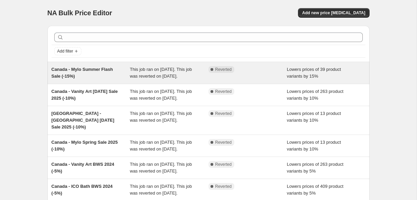
click at [109, 80] on div "Canada - Mylo Summer Flash Sale (-15%)" at bounding box center [91, 73] width 79 height 14
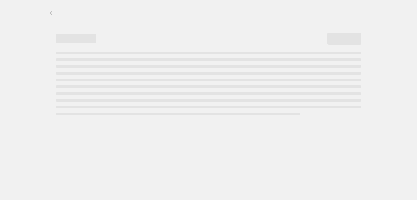
select select "percentage"
select select "no_change"
select select "not_equal"
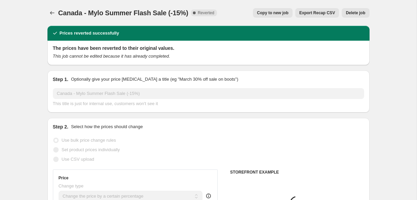
select select "vendor"
select select "product_type"
click at [279, 13] on span "Copy to new job" at bounding box center [273, 12] width 32 height 5
select select "percentage"
select select "no_change"
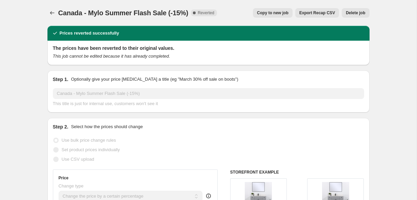
select select "vendor"
select select "product_type"
select select "not_equal"
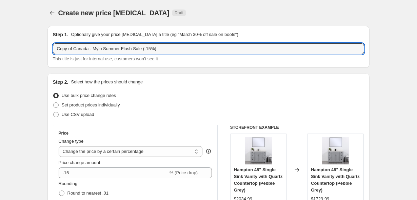
drag, startPoint x: 74, startPoint y: 48, endPoint x: 37, endPoint y: 46, distance: 37.7
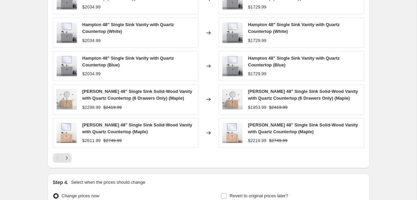
scroll to position [618, 0]
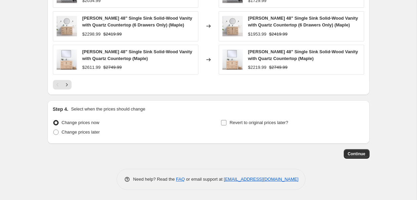
type input "Canada - Mylo Summer Flash Sale (-15%)"
click at [262, 123] on span "Revert to original prices later?" at bounding box center [259, 122] width 59 height 5
click at [227, 123] on input "Revert to original prices later?" at bounding box center [223, 122] width 5 height 5
checkbox input "true"
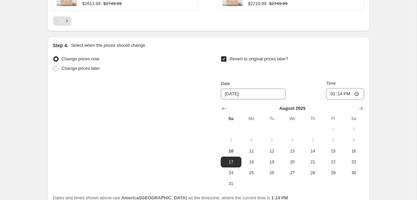
scroll to position [697, 0]
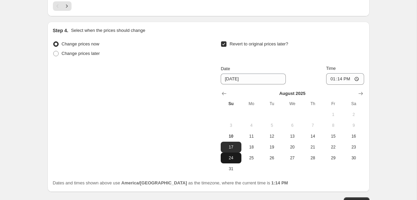
click at [233, 157] on span "24" at bounding box center [230, 157] width 15 height 5
type input "8/24/2025"
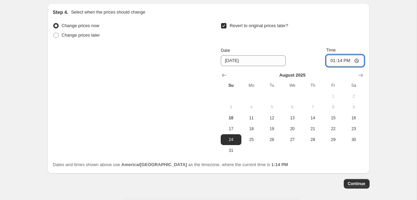
click at [336, 61] on input "13:14" at bounding box center [345, 61] width 38 height 12
click at [329, 60] on input "13:14" at bounding box center [345, 61] width 38 height 12
type input "23:59"
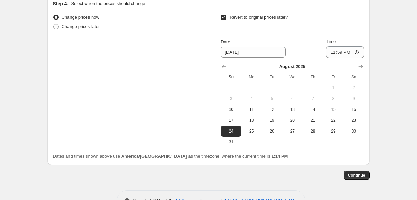
scroll to position [725, 0]
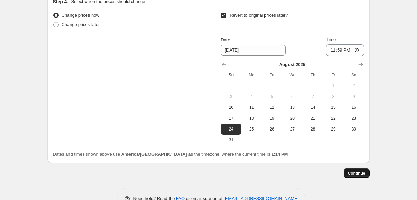
click at [357, 172] on span "Continue" at bounding box center [357, 173] width 18 height 5
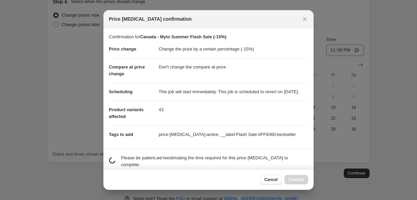
scroll to position [47, 0]
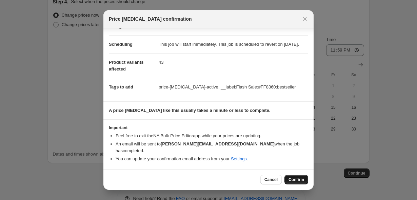
click at [292, 179] on span "Confirm" at bounding box center [297, 179] width 16 height 5
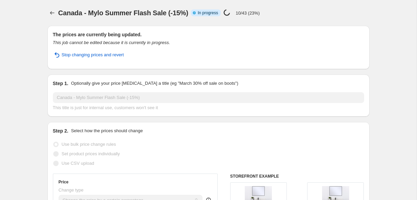
select select "percentage"
select select "no_change"
select select "vendor"
select select "product_type"
select select "not_equal"
